Goal: Task Accomplishment & Management: Manage account settings

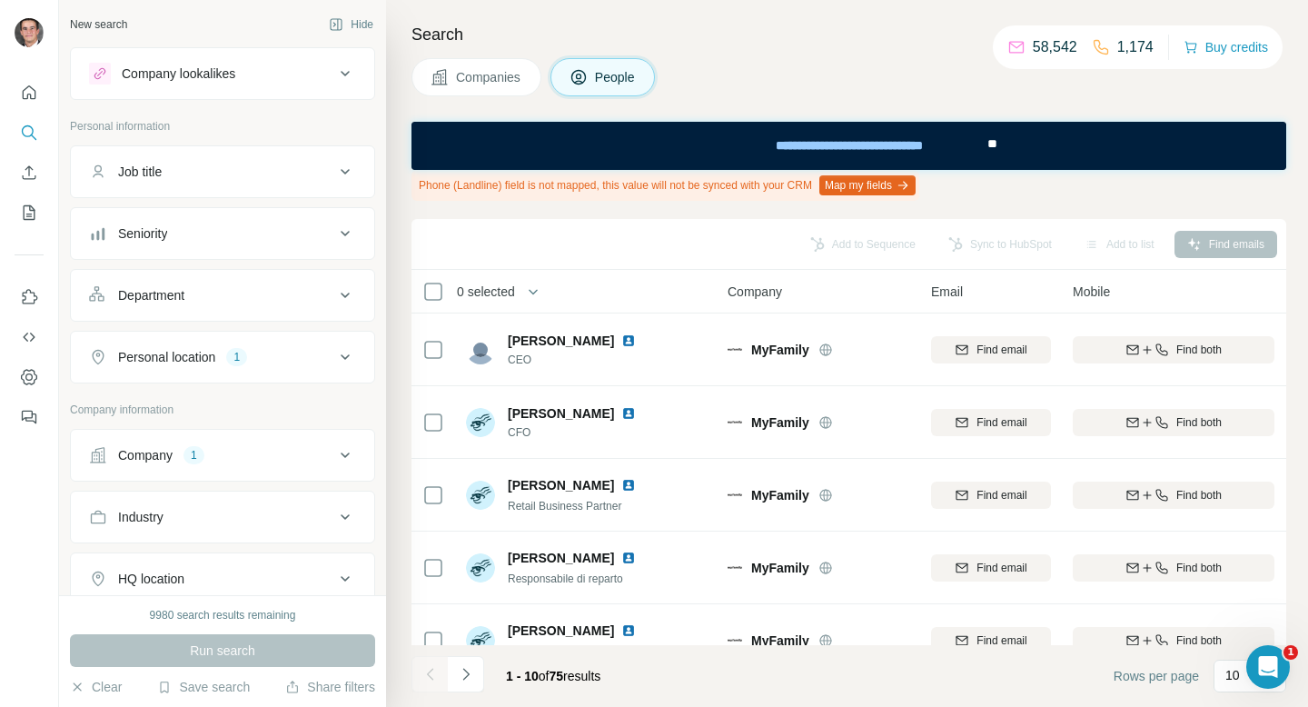
click at [486, 84] on span "Companies" at bounding box center [489, 77] width 66 height 18
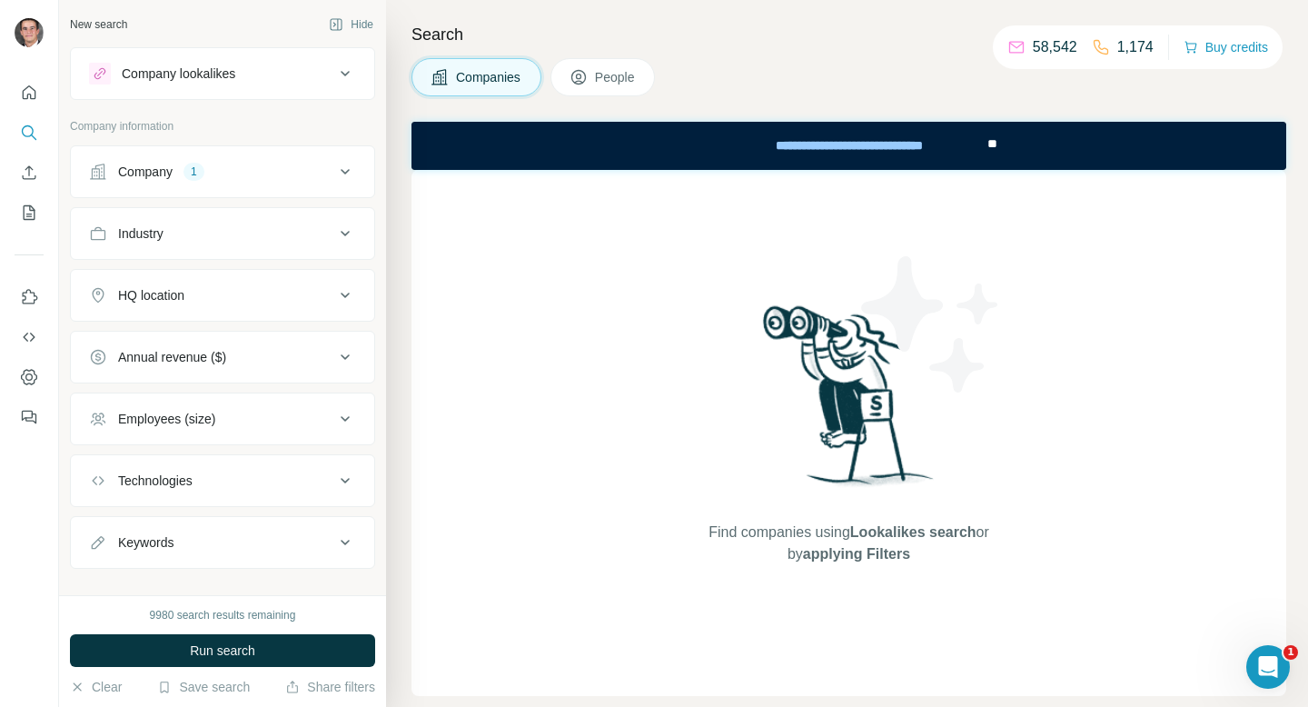
click at [231, 181] on button "Company 1" at bounding box center [222, 172] width 303 height 44
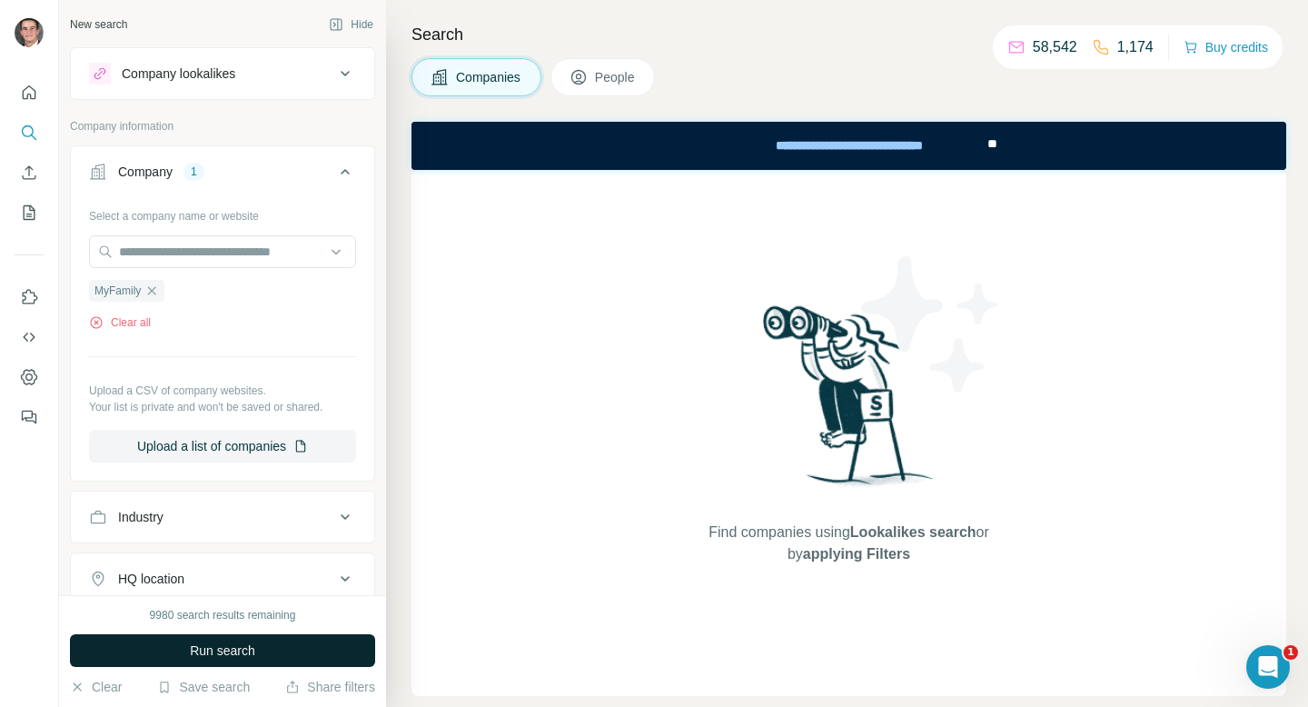
click at [185, 635] on button "Run search" at bounding box center [222, 650] width 305 height 33
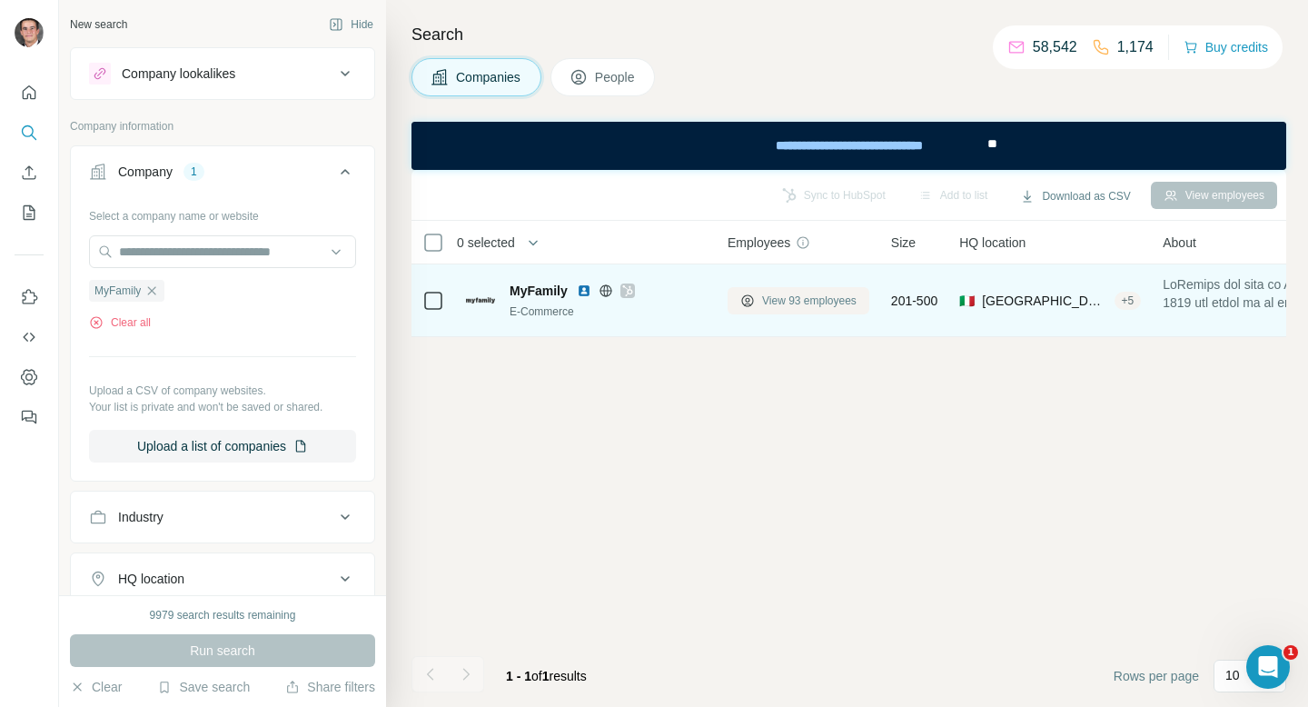
click at [755, 303] on button "View 93 employees" at bounding box center [798, 300] width 142 height 27
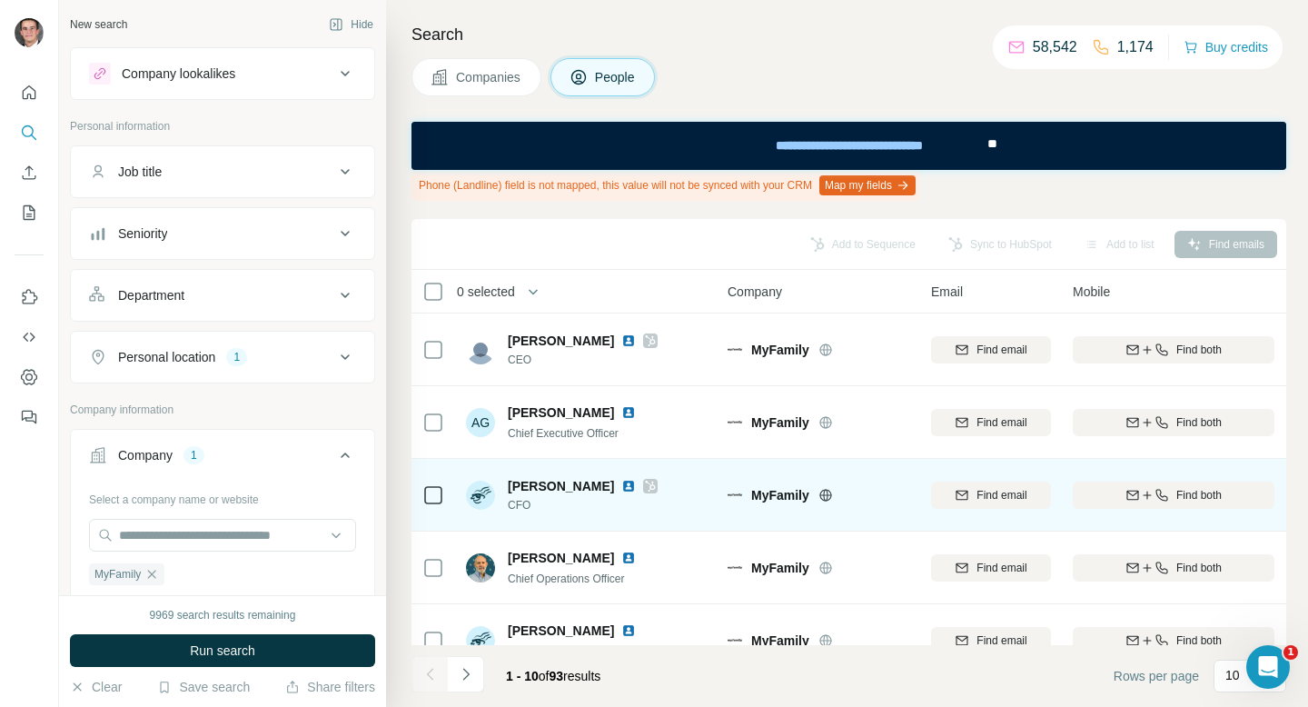
scroll to position [395, 0]
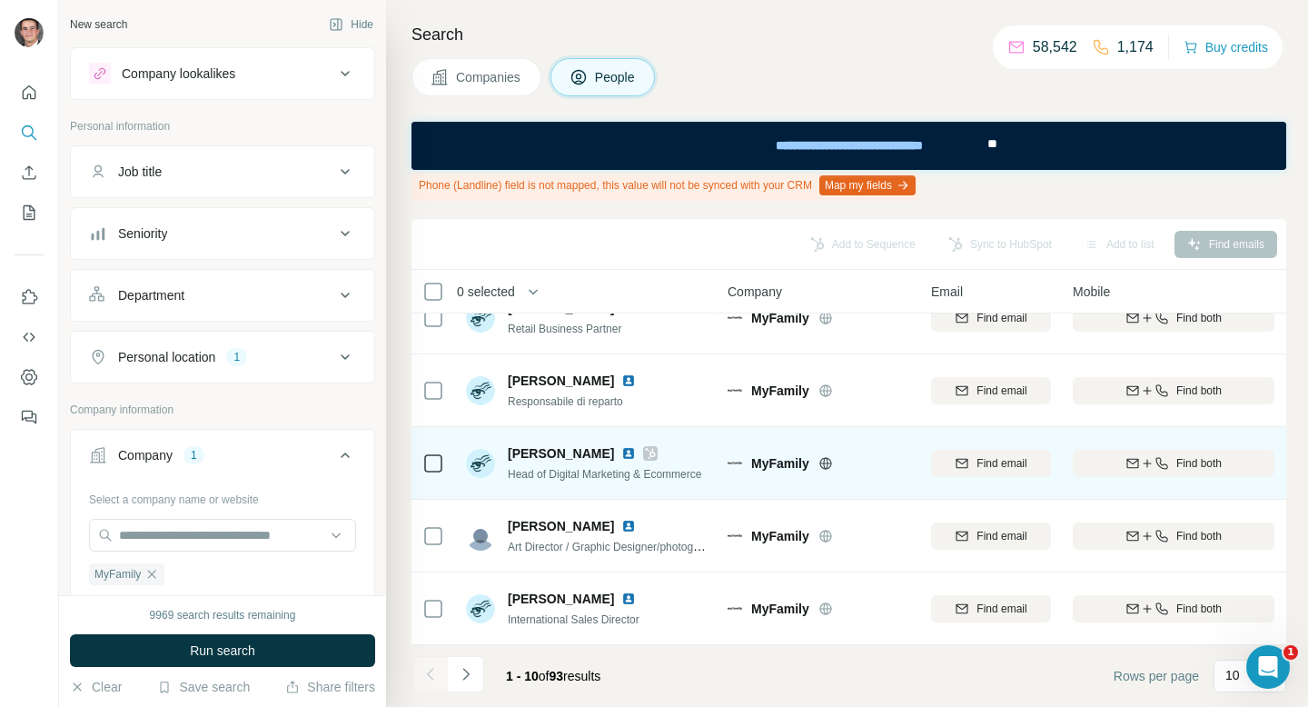
click at [643, 452] on div at bounding box center [639, 453] width 36 height 15
click at [647, 452] on icon at bounding box center [650, 453] width 11 height 15
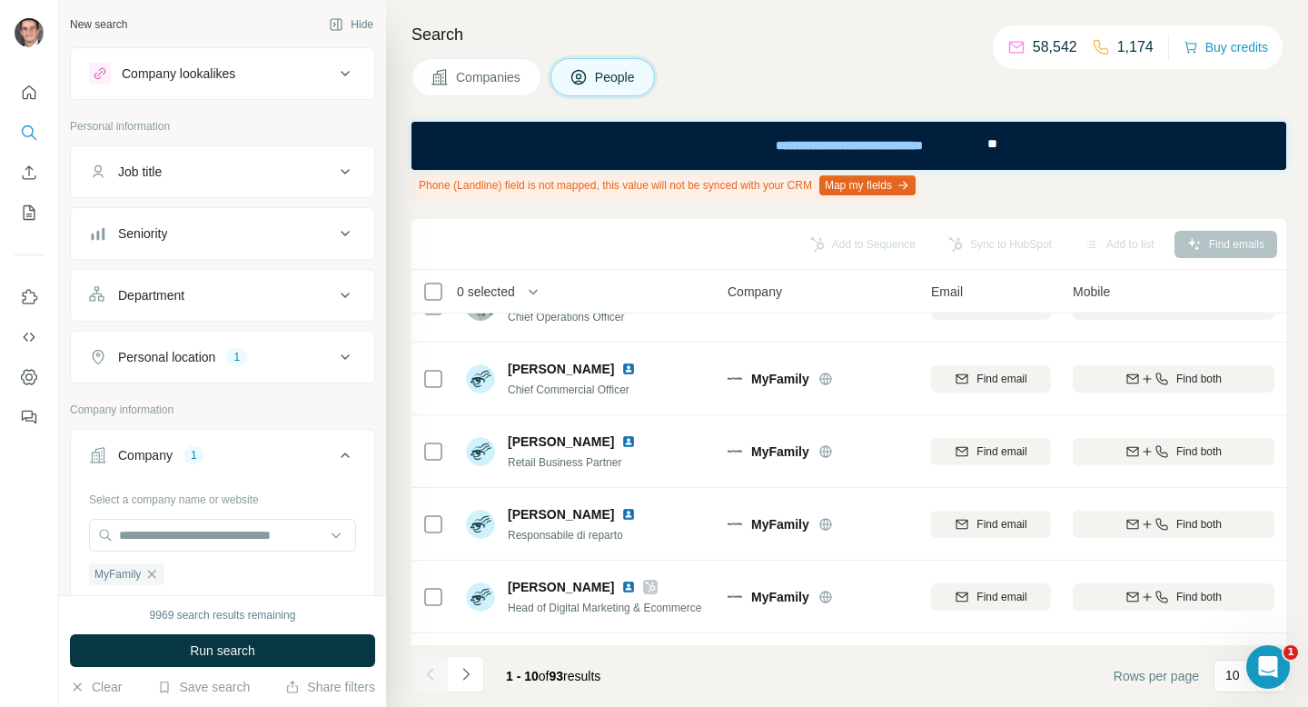
scroll to position [222, 0]
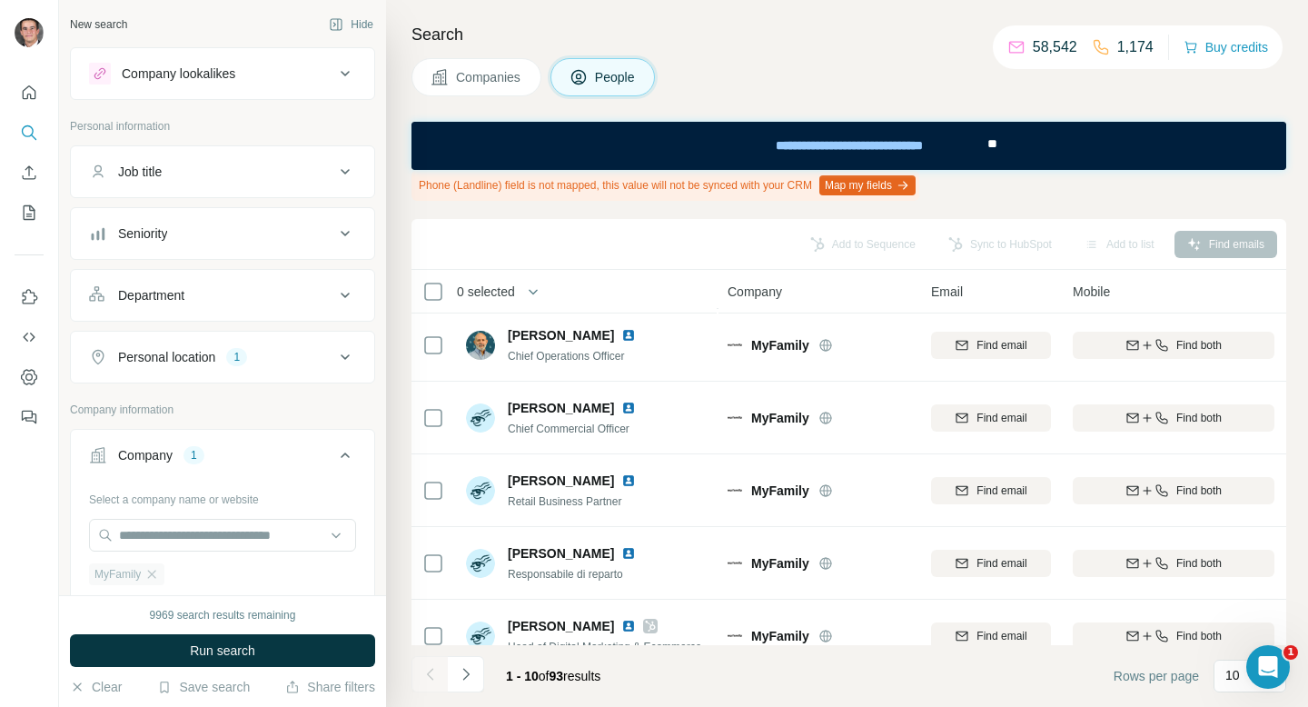
click at [163, 580] on div "MyFamily" at bounding box center [126, 574] width 75 height 22
click at [522, 69] on span "Companies" at bounding box center [489, 77] width 66 height 18
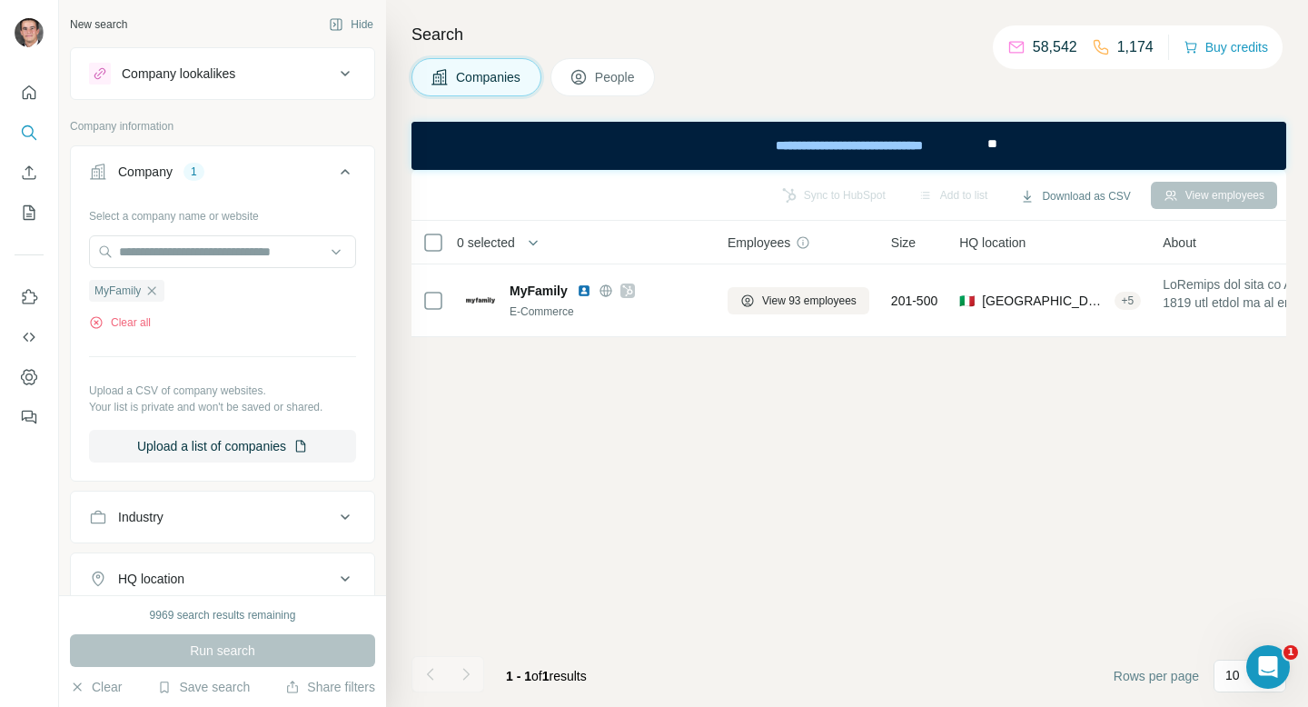
click at [290, 78] on div "Company lookalikes" at bounding box center [211, 74] width 245 height 22
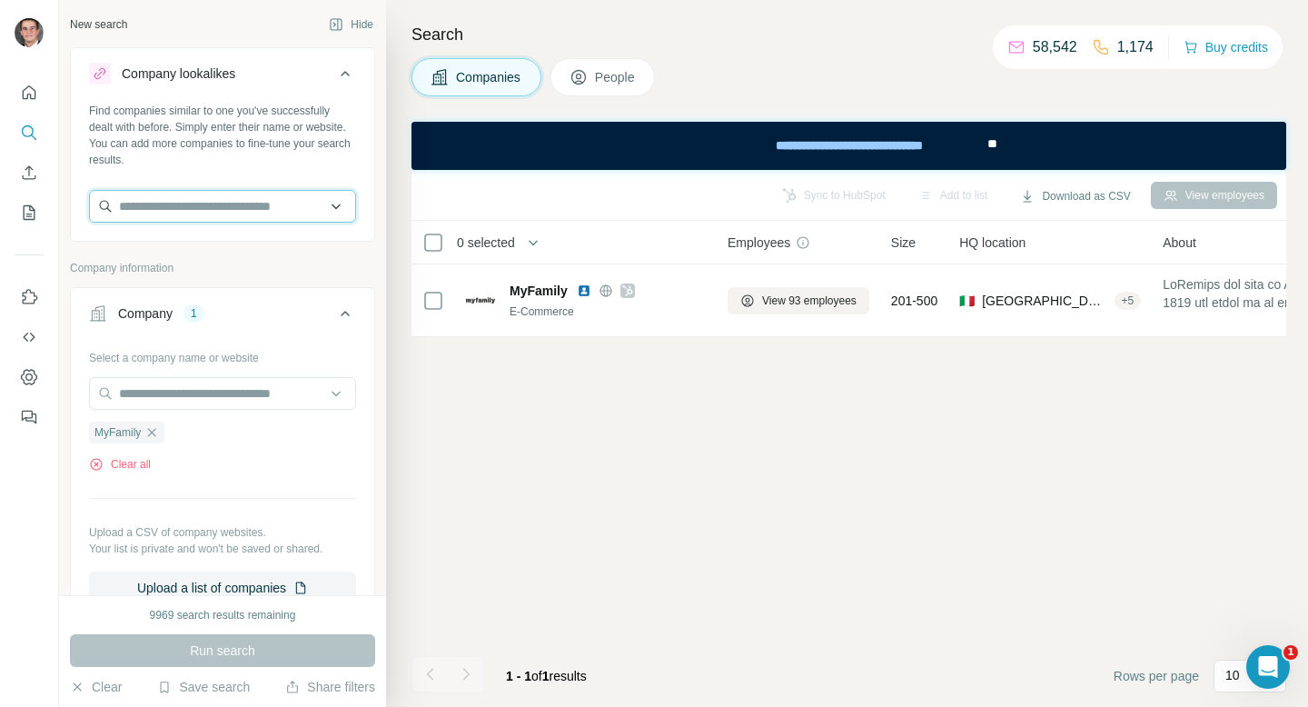
click at [242, 205] on input "text" at bounding box center [222, 206] width 267 height 33
type input "*"
type input "*****"
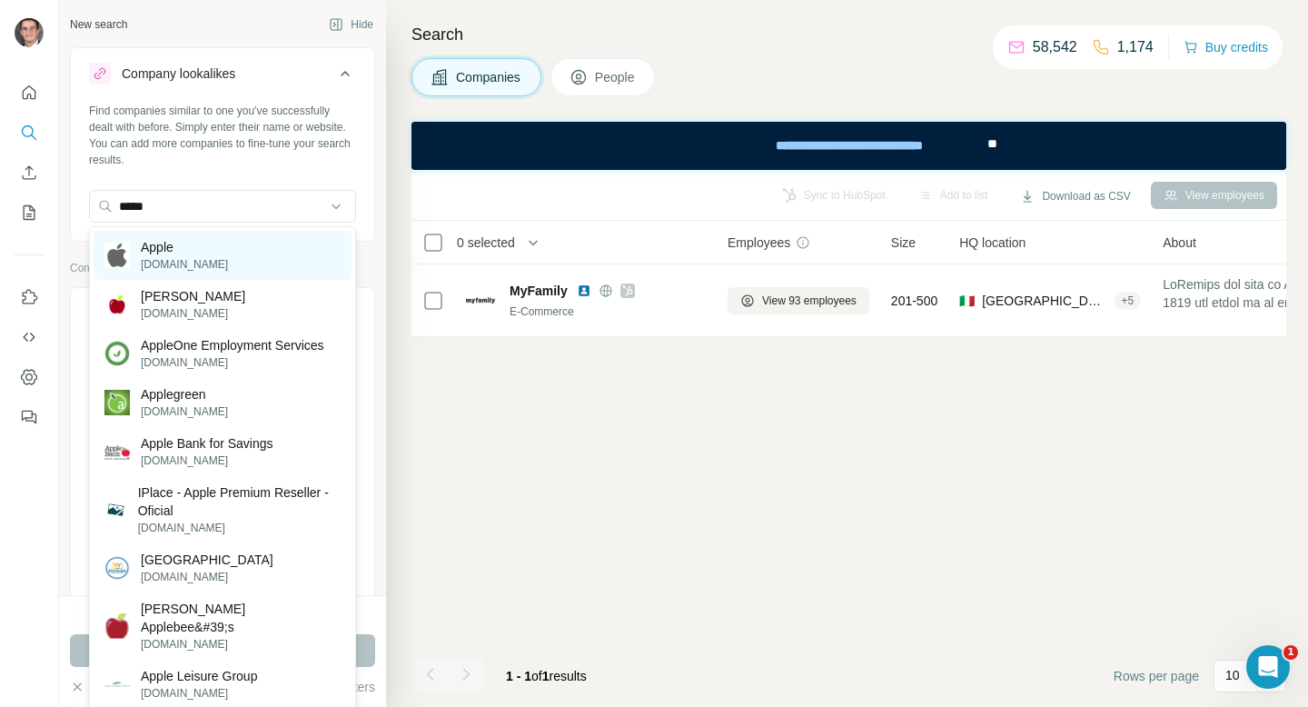
click at [232, 266] on div "Apple [DOMAIN_NAME]" at bounding box center [223, 255] width 258 height 49
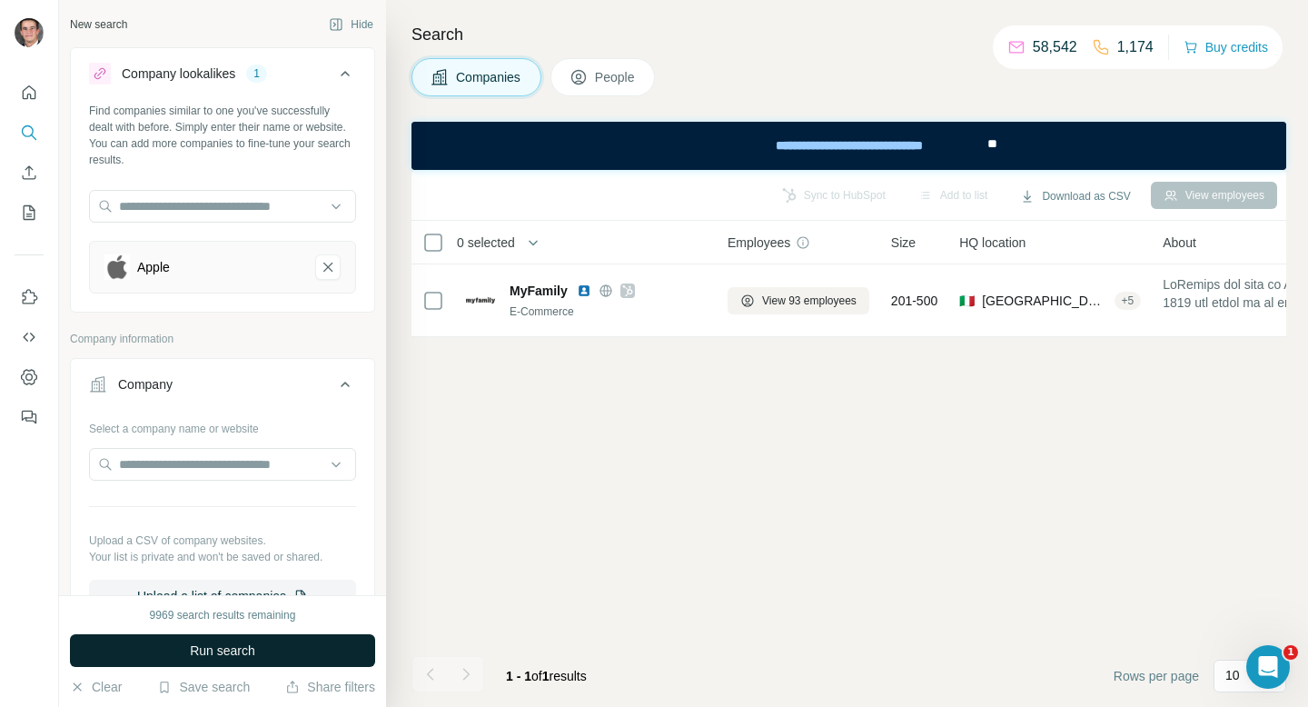
click at [214, 662] on button "Run search" at bounding box center [222, 650] width 305 height 33
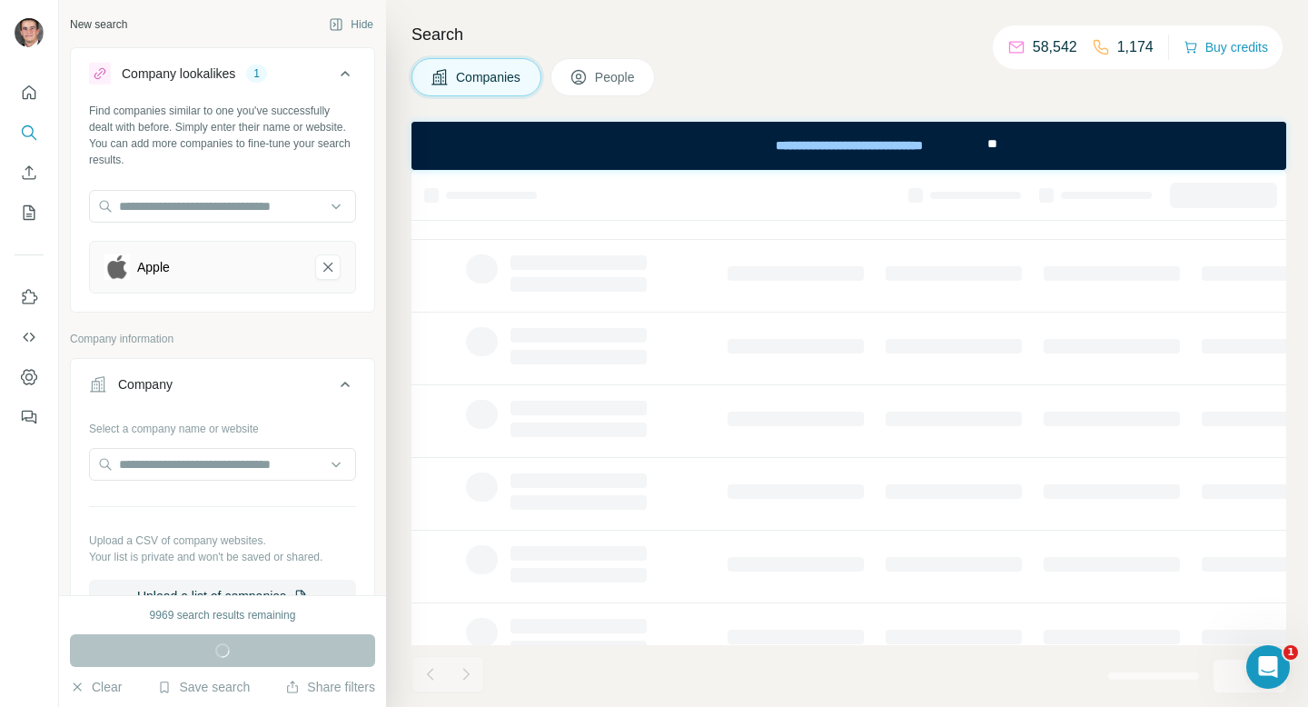
scroll to position [282, 0]
click at [332, 390] on div "Company" at bounding box center [211, 384] width 245 height 18
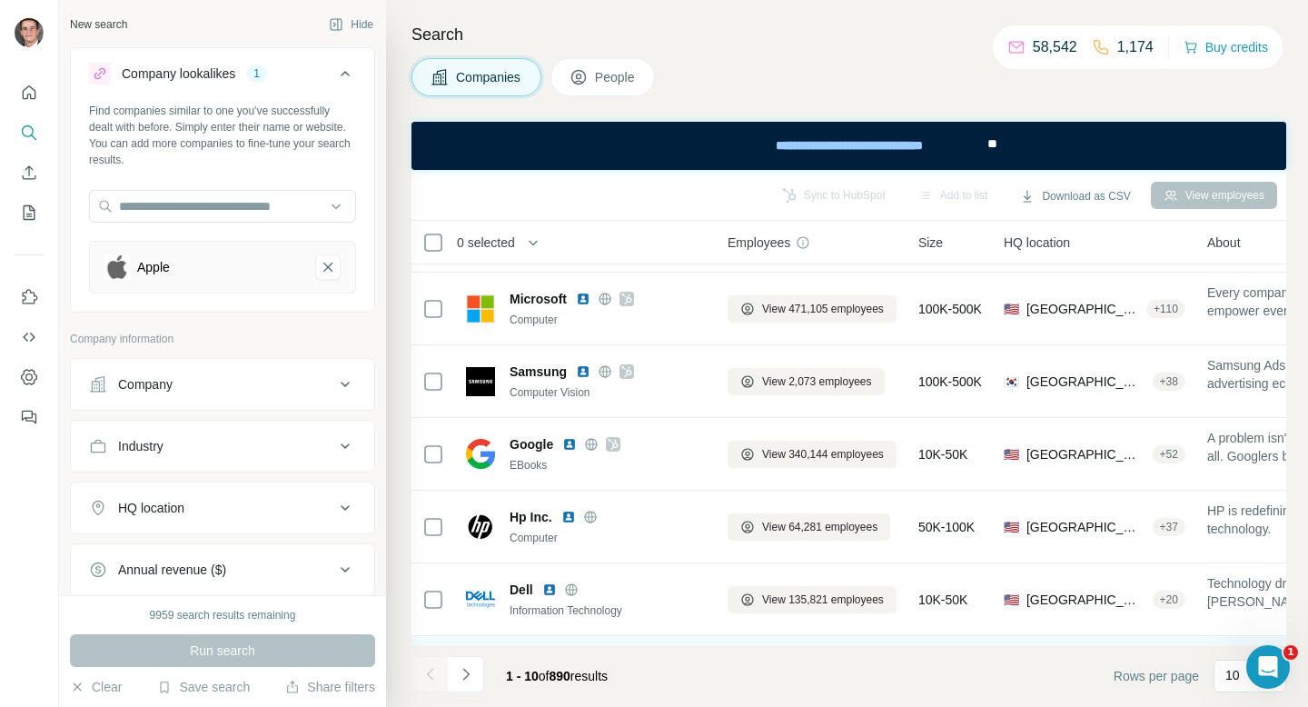
scroll to position [0, 0]
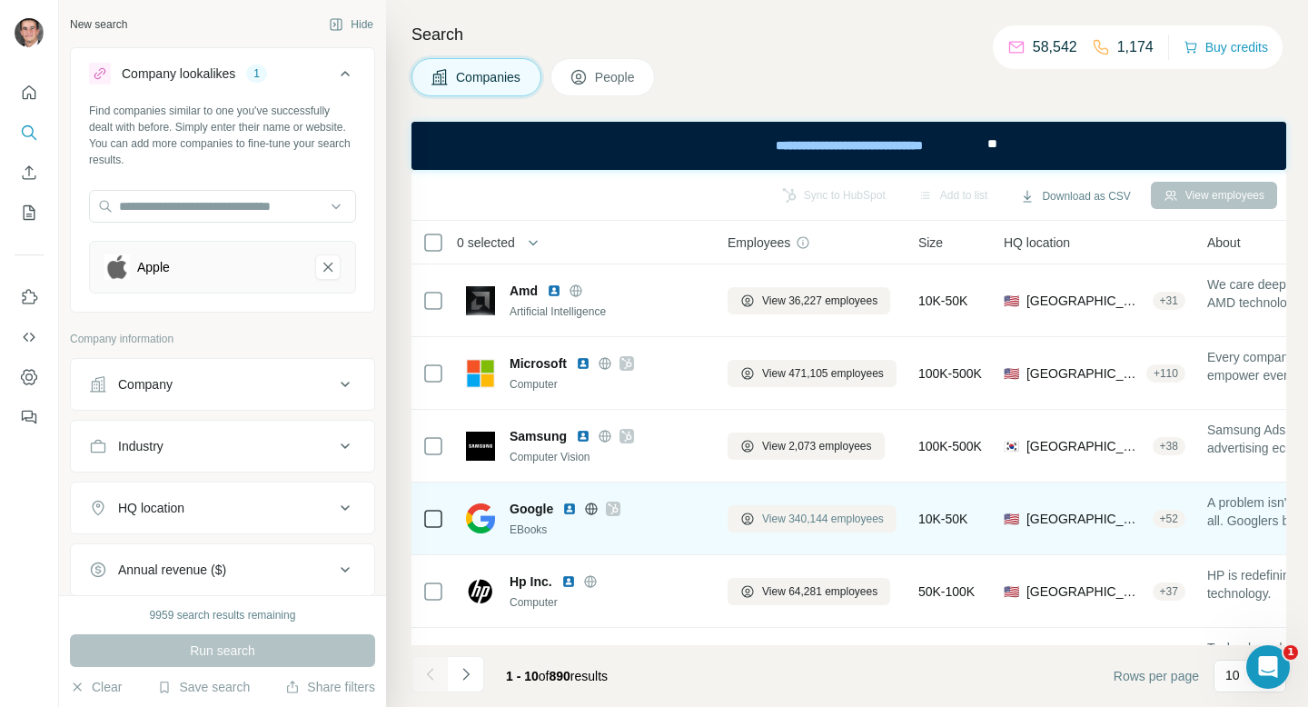
click at [770, 523] on span "View 340,144 employees" at bounding box center [823, 518] width 122 height 16
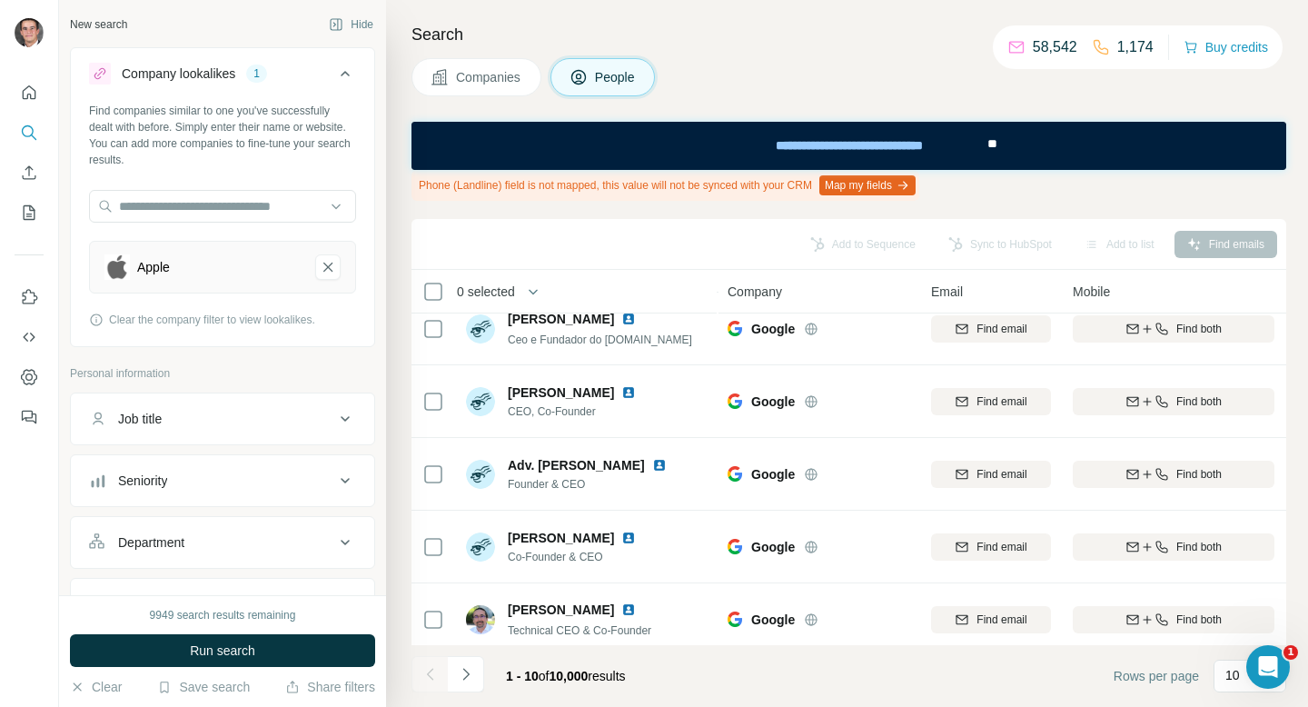
scroll to position [395, 0]
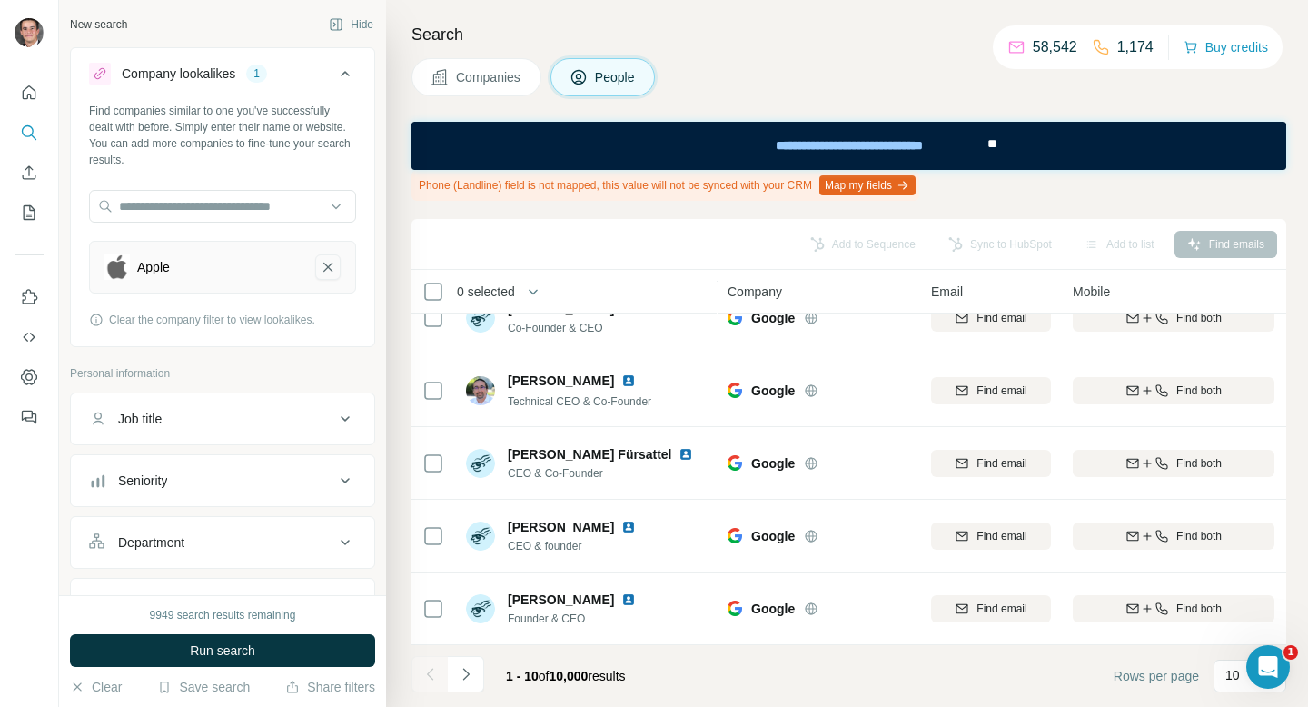
click at [329, 275] on icon "Apple-remove-button" at bounding box center [328, 267] width 16 height 18
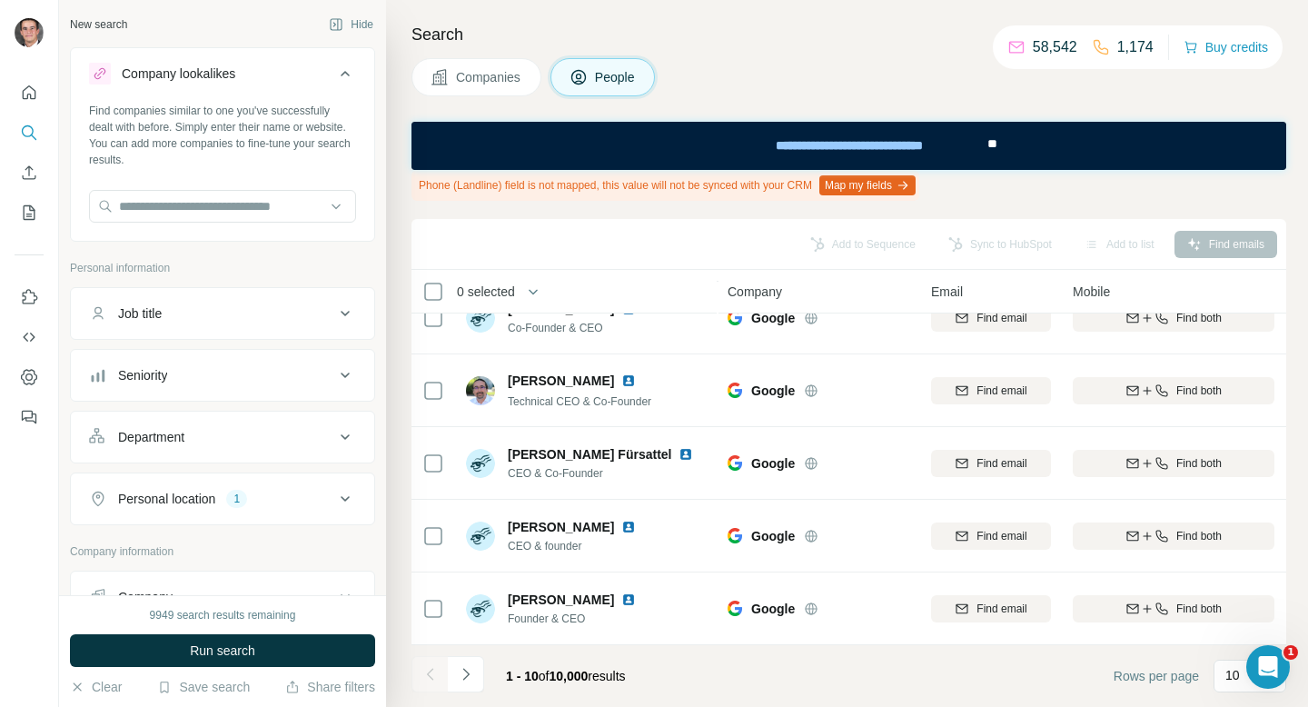
click at [25, 206] on icon "My lists" at bounding box center [29, 212] width 18 height 18
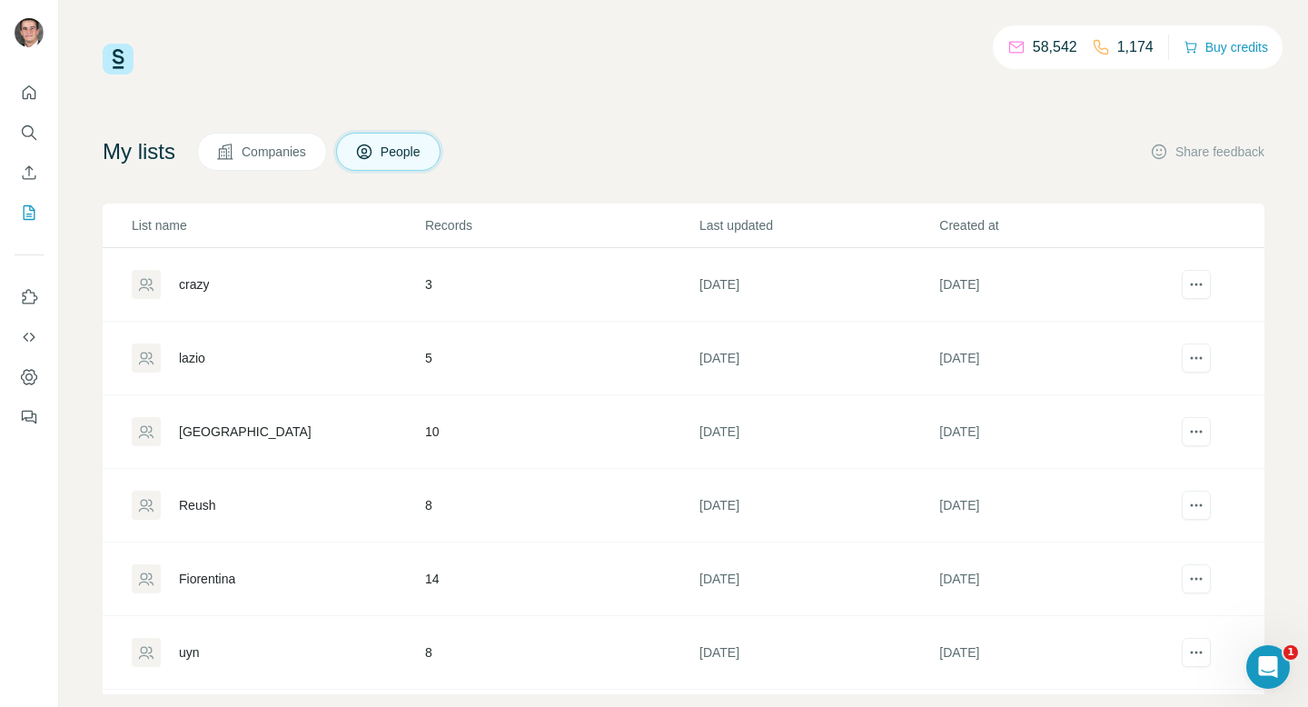
click at [260, 282] on div "crazy" at bounding box center [278, 284] width 292 height 29
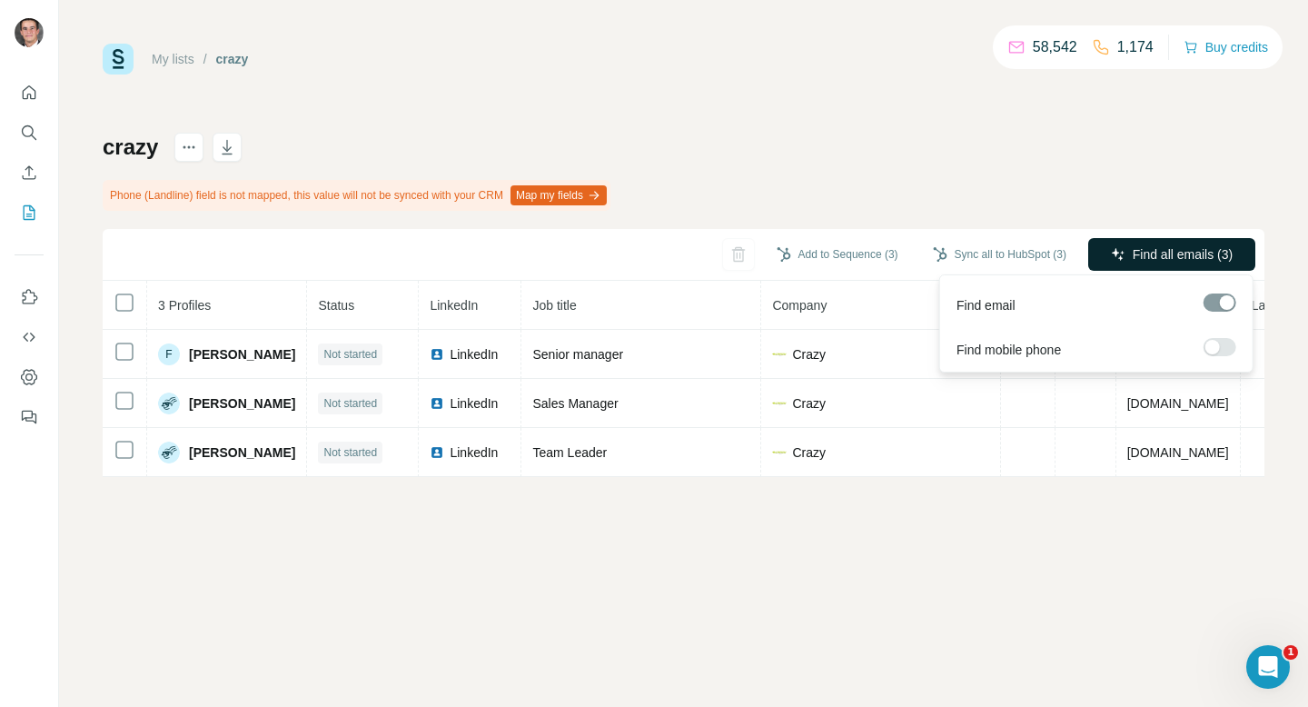
click at [1168, 246] on span "Find all emails (3)" at bounding box center [1182, 254] width 100 height 18
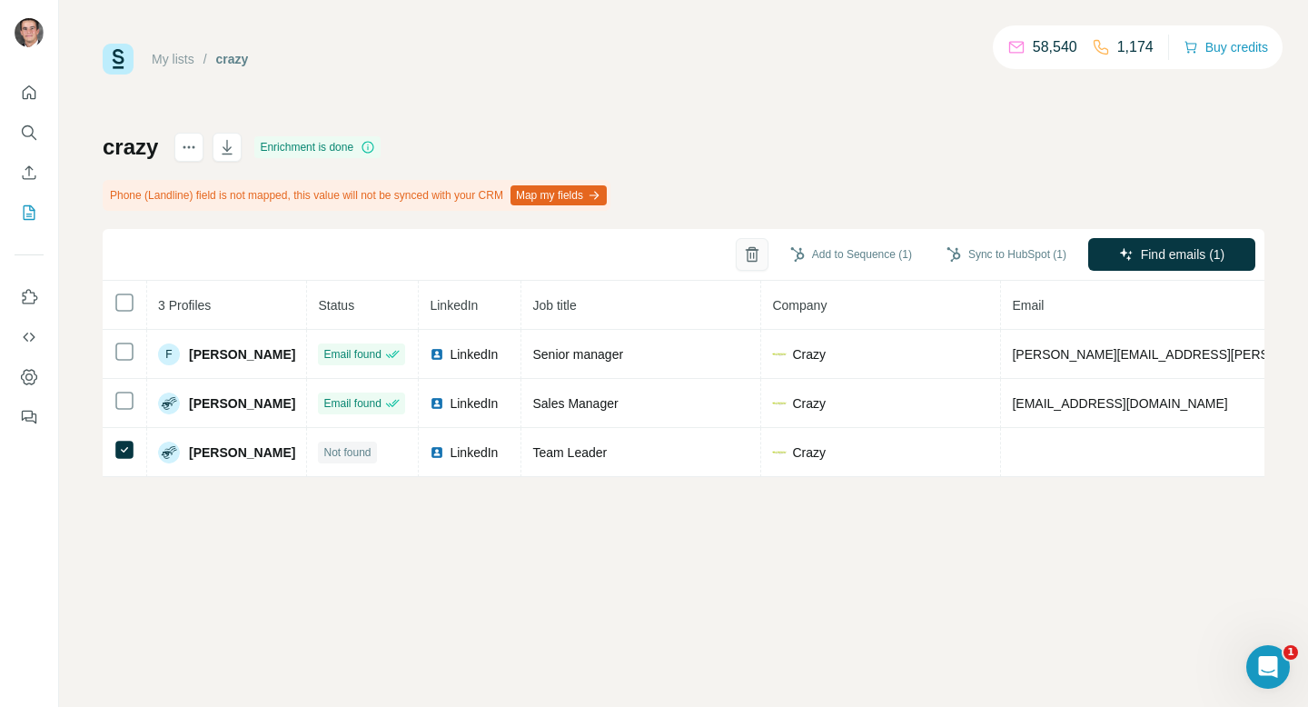
click at [736, 248] on button "button" at bounding box center [752, 254] width 33 height 33
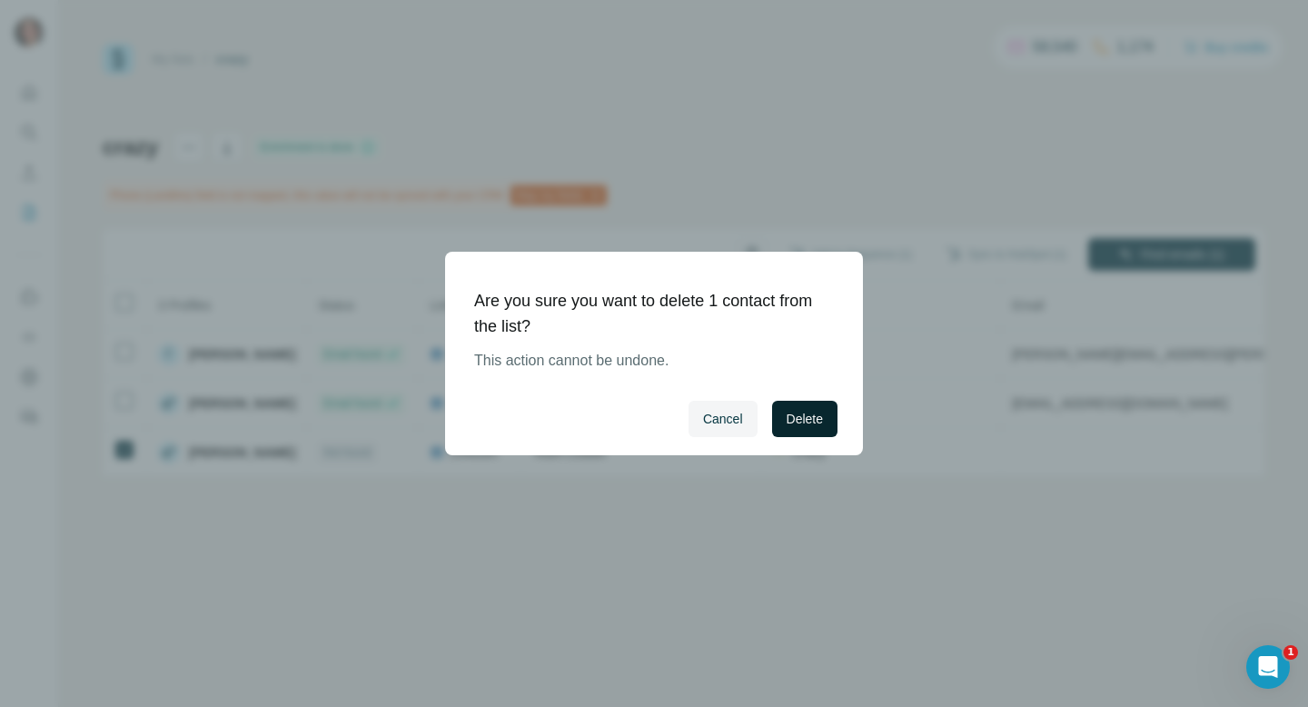
click at [801, 424] on span "Delete" at bounding box center [804, 419] width 36 height 18
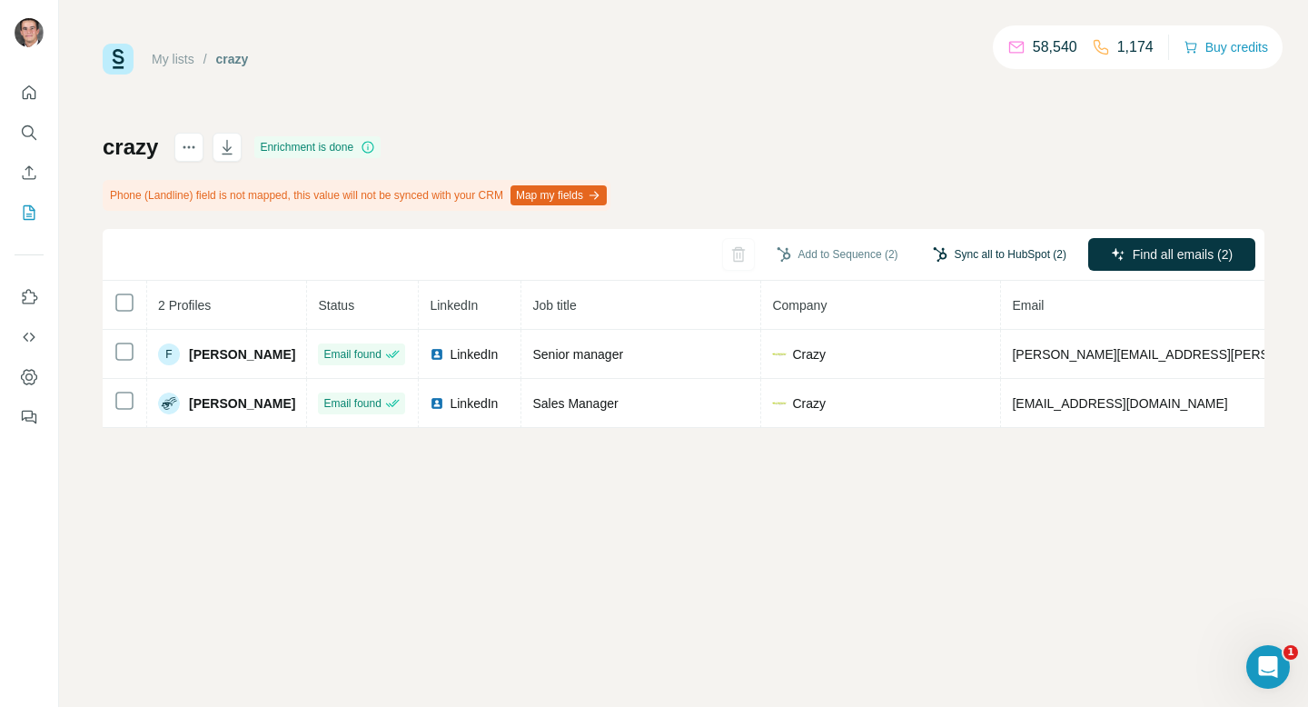
click at [1015, 246] on button "Sync all to HubSpot (2)" at bounding box center [999, 254] width 159 height 27
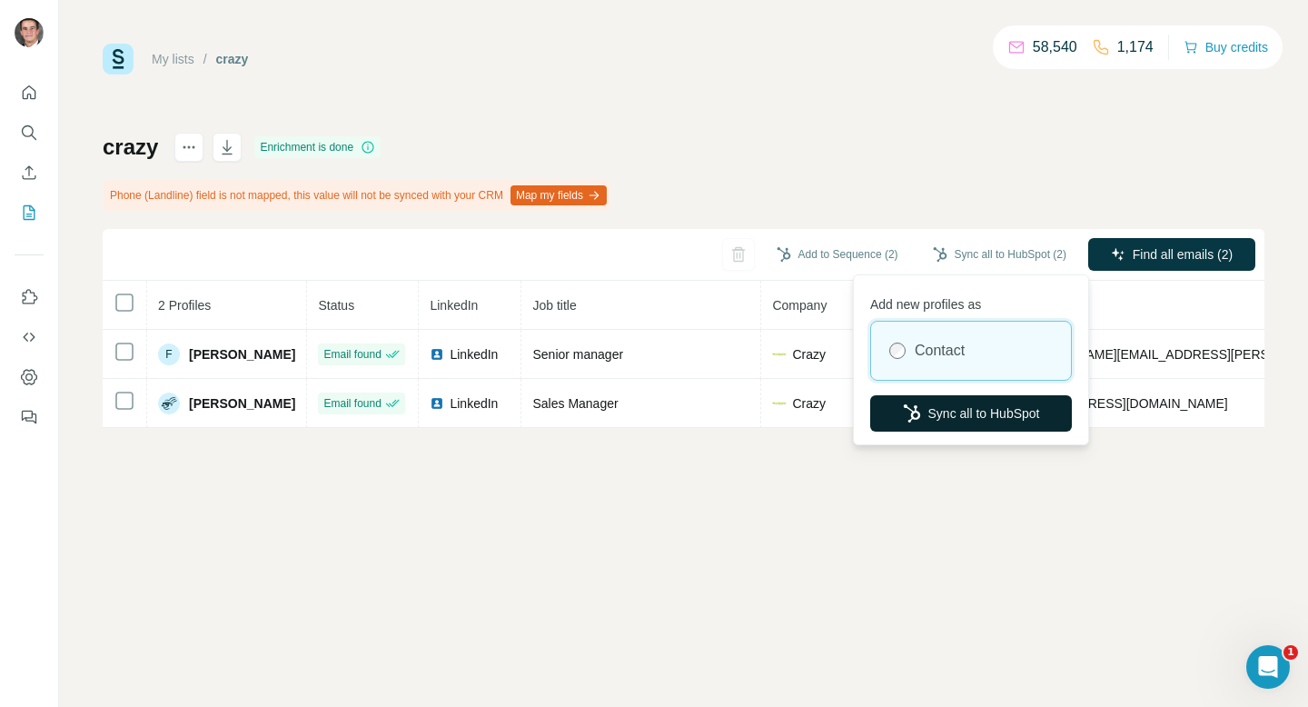
click at [975, 423] on button "Sync all to HubSpot" at bounding box center [971, 413] width 202 height 36
